Goal: Transaction & Acquisition: Purchase product/service

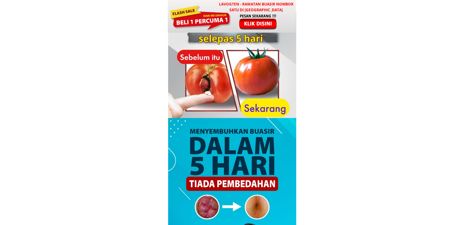
click at [249, 19] on div at bounding box center [258, 21] width 51 height 17
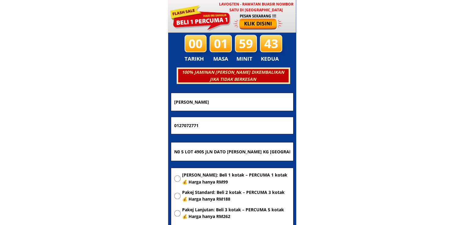
scroll to position [2943, 0]
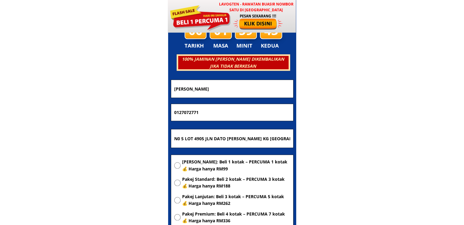
click at [243, 135] on input "N0 5 LOT 4905 JLN DATO AHMAD RADZALI KG TELUK NIPAH 42920 PULAU INDAH KLANG." at bounding box center [232, 138] width 119 height 18
paste input "Desa Clarissa (Block P), [STREET_ADDRESS]"
type input "Desa Clarissa (Block P), [STREET_ADDRESS]"
click at [233, 162] on span "[PERSON_NAME]: Beli 1 kotak – PERCUMA 1 kotak 💰 Harga hanya RM99" at bounding box center [236, 166] width 108 height 14
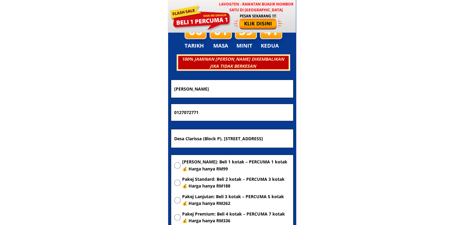
radio input "true"
drag, startPoint x: 222, startPoint y: 114, endPoint x: 119, endPoint y: 114, distance: 103.5
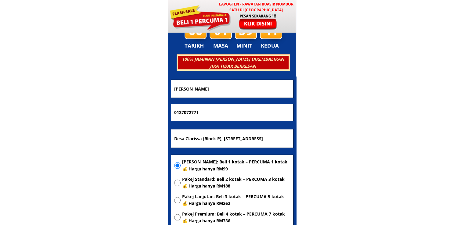
click at [153, 114] on body "LAVOGTEN - Rawatan Buasir Nombor Satu di Malaysia Dengarkan pengalaman hebat pe…" at bounding box center [232, 175] width 464 height 6237
paste input "64298256"
type input "0164298256"
drag, startPoint x: 239, startPoint y: 93, endPoint x: 132, endPoint y: 96, distance: 106.3
click at [134, 96] on body "LAVOGTEN - Rawatan Buasir Nombor Satu di Malaysia Dengarkan pengalaman hebat pe…" at bounding box center [232, 175] width 464 height 6237
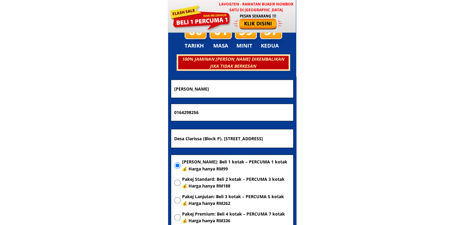
paste input "win win"
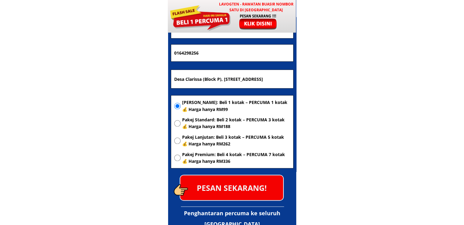
scroll to position [3004, 0]
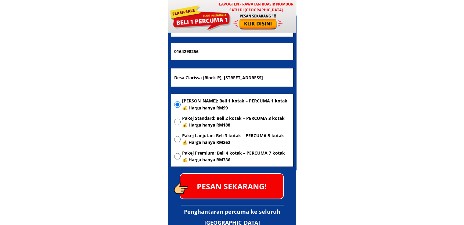
type input "win win"
click at [247, 183] on p "PESAN SEKARANG!" at bounding box center [231, 186] width 103 height 25
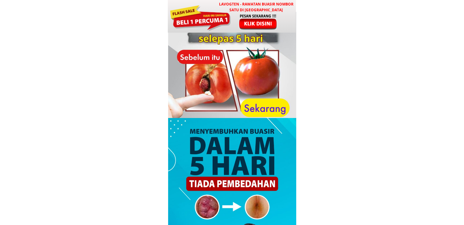
click at [248, 9] on h3 "LAVOGTEN - Rawatan Buasir Nombor Satu di [GEOGRAPHIC_DATA]" at bounding box center [256, 7] width 80 height 12
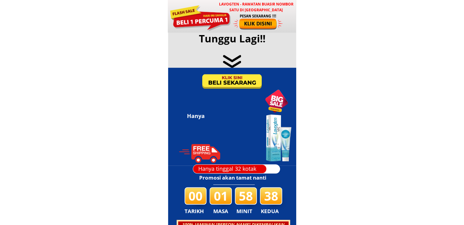
scroll to position [2943, 0]
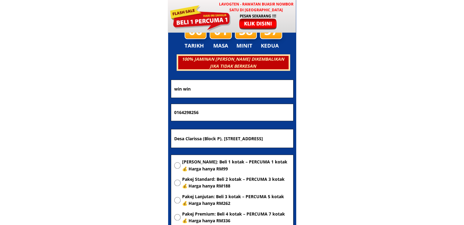
click at [238, 138] on input "Desa Clarissa (Block P), [STREET_ADDRESS]" at bounding box center [232, 138] width 119 height 18
paste input "[STREET_ADDRESS]"
type input "[STREET_ADDRESS]"
click at [210, 200] on span "Pakej Lanjutan: Beli 3 kotak – PERCUMA 5 kotak 💰 Harga hanya RM262" at bounding box center [236, 201] width 108 height 14
radio input "true"
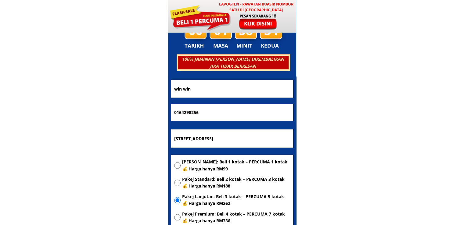
drag, startPoint x: 200, startPoint y: 111, endPoint x: 140, endPoint y: 114, distance: 59.9
click at [140, 114] on body "LAVOGTEN - Rawatan Buasir Nombor Satu di [GEOGRAPHIC_DATA] Dengarkan pengalaman…" at bounding box center [232, 175] width 464 height 6237
paste input "9-999851"
click at [183, 113] on input "019-9998516" at bounding box center [232, 112] width 119 height 17
type input "0199998516"
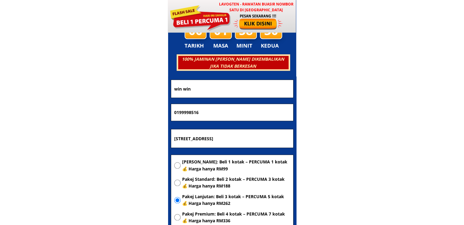
drag, startPoint x: 209, startPoint y: 92, endPoint x: 106, endPoint y: 96, distance: 103.0
click at [111, 96] on body "LAVOGTEN - Rawatan Buasir Nombor Satu di [GEOGRAPHIC_DATA] Dengarkan pengalaman…" at bounding box center [232, 175] width 464 height 6237
paste input "[DEMOGRAPHIC_DATA]"
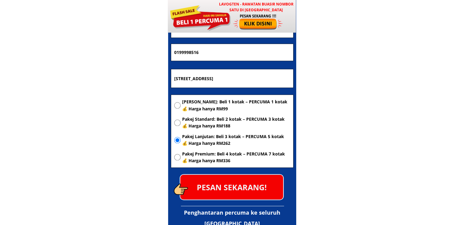
scroll to position [3004, 0]
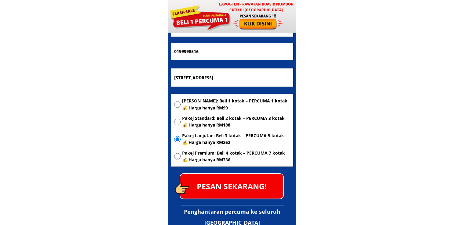
type input "[DEMOGRAPHIC_DATA]"
click at [249, 185] on p "PESAN SEKARANG!" at bounding box center [231, 186] width 103 height 25
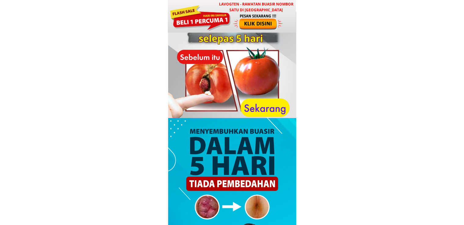
click at [260, 23] on div at bounding box center [258, 21] width 51 height 17
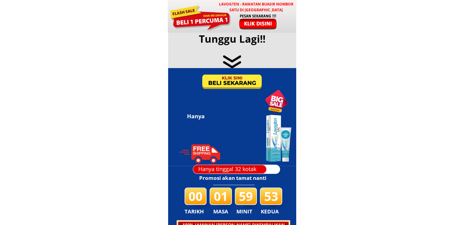
scroll to position [2943, 0]
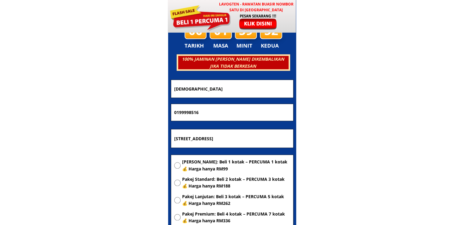
drag, startPoint x: 208, startPoint y: 89, endPoint x: 122, endPoint y: 90, distance: 85.8
click at [130, 89] on body "LAVOGTEN - Rawatan Buasir Nombor Satu di Malaysia Dengarkan pengalaman hebat pe…" at bounding box center [232, 175] width 464 height 6237
paste input "Mohadlahoribinamir"
type input "Mohadlahoribinamir"
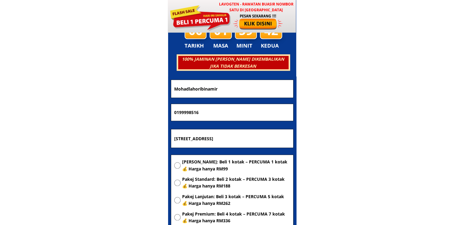
click at [246, 21] on div at bounding box center [258, 21] width 51 height 17
drag, startPoint x: 227, startPoint y: 113, endPoint x: 95, endPoint y: 113, distance: 131.3
click at [135, 113] on body "LAVOGTEN - Rawatan Buasir Nombor Satu di Malaysia Dengarkan pengalaman hebat pe…" at bounding box center [232, 175] width 464 height 6237
paste input "79943674"
type input "0179943674"
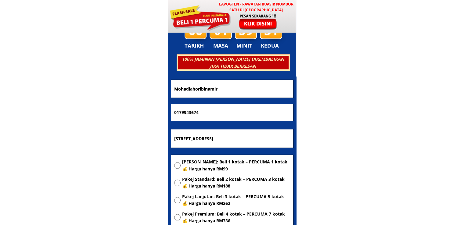
click at [253, 137] on input "[STREET_ADDRESS]" at bounding box center [232, 138] width 119 height 18
paste input "Kampongtebuktenahbantingsabakbernamselangor"
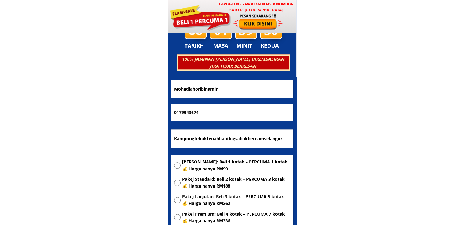
type input "Kampongtebuktenahbantingsabakbernamselangor"
click at [233, 166] on span "[PERSON_NAME]: Beli 1 kotak – PERCUMA 1 kotak 💰 Harga hanya RM99" at bounding box center [236, 166] width 108 height 14
radio input "true"
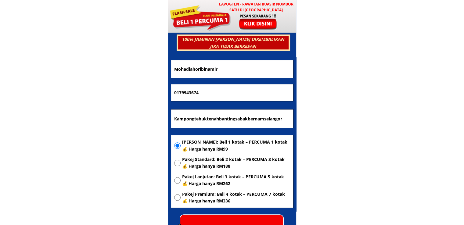
scroll to position [2974, 0]
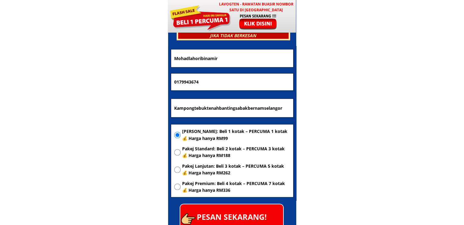
click at [247, 220] on p "PESAN SEKARANG!" at bounding box center [231, 217] width 103 height 25
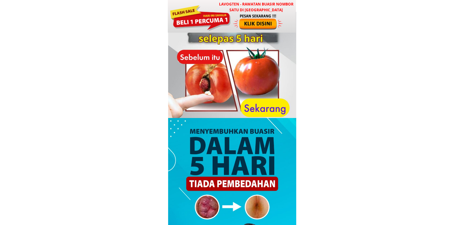
click at [288, 19] on div at bounding box center [232, 16] width 128 height 33
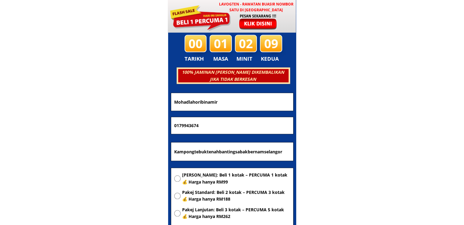
scroll to position [2943, 0]
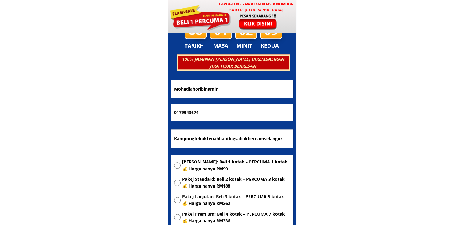
click at [228, 138] on input "Kampongtebuktenahbantingsabakbernamselangor" at bounding box center [232, 138] width 119 height 18
paste input "Lot 30(DBKK no:13) jalan 1F industrial zon 4,(IZA) kkip selatan,kota kinabalu i…"
type input "Lot 30(DBKK no:13) jalan 1F industrial zon 4,(IZA) kkip selatan,kota kinabalu i…"
click at [204, 167] on span "[PERSON_NAME]: Beli 1 kotak – PERCUMA 1 kotak 💰 Harga hanya RM99" at bounding box center [236, 166] width 108 height 14
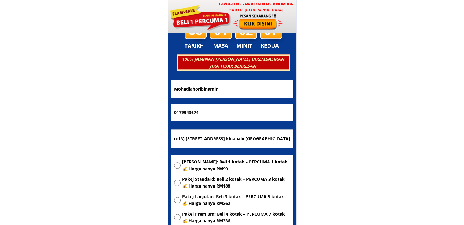
radio input "true"
drag, startPoint x: 219, startPoint y: 113, endPoint x: 126, endPoint y: 116, distance: 92.9
click at [129, 116] on body "LAVOGTEN - Rawatan Buasir Nombor Satu di Malaysia Dengarkan pengalaman hebat pe…" at bounding box center [232, 175] width 464 height 6237
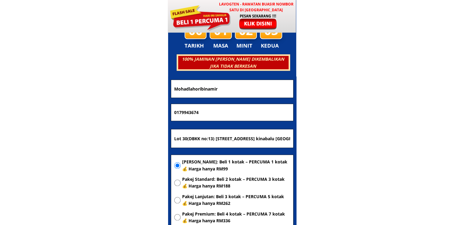
paste input "60198059756"
type input "60198059756"
drag, startPoint x: 233, startPoint y: 91, endPoint x: 147, endPoint y: 94, distance: 86.8
click at [147, 94] on body "LAVOGTEN - Rawatan Buasir Nombor Satu di Malaysia Dengarkan pengalaman hebat pe…" at bounding box center [232, 175] width 464 height 6237
paste input "d Sabri"
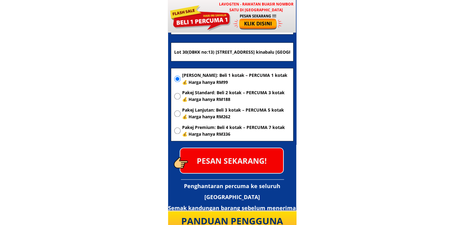
scroll to position [3035, 0]
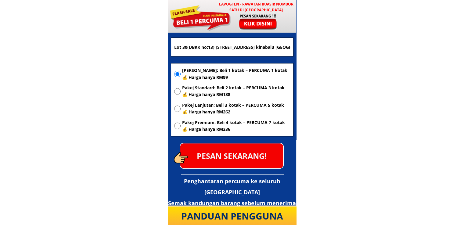
type input "Md Sabri"
click at [243, 158] on p "PESAN SEKARANG!" at bounding box center [231, 155] width 103 height 25
